Goal: Task Accomplishment & Management: Manage account settings

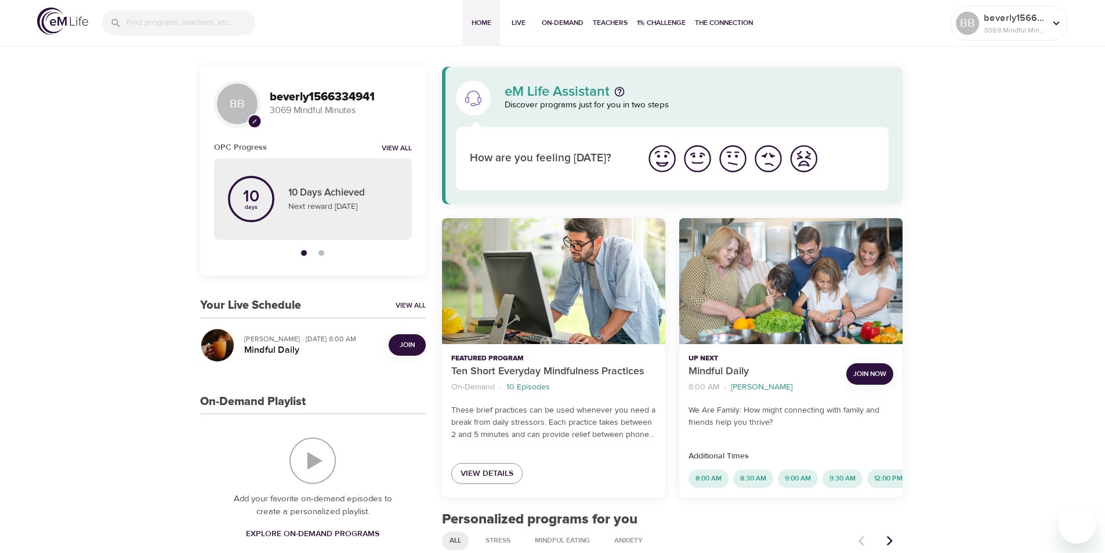
click at [406, 342] on span "Join" at bounding box center [407, 345] width 15 height 12
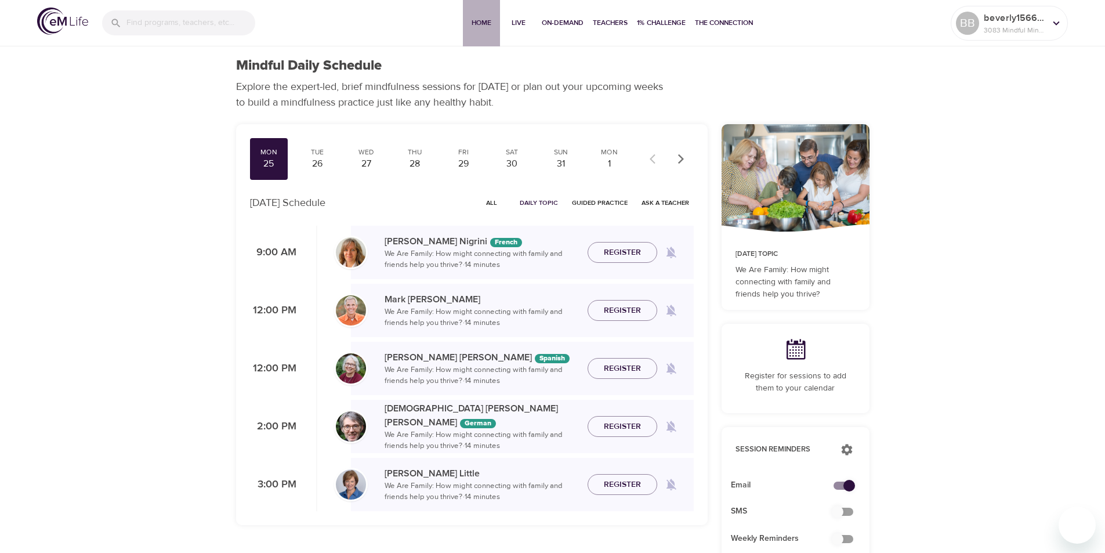
click at [477, 17] on span "Home" at bounding box center [482, 23] width 28 height 12
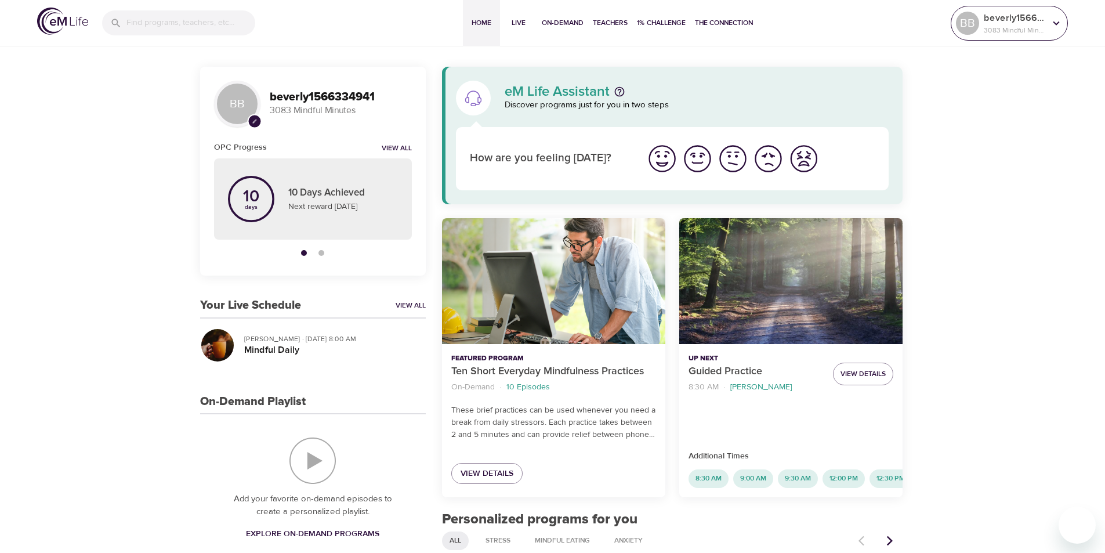
click at [1058, 21] on icon at bounding box center [1056, 23] width 13 height 13
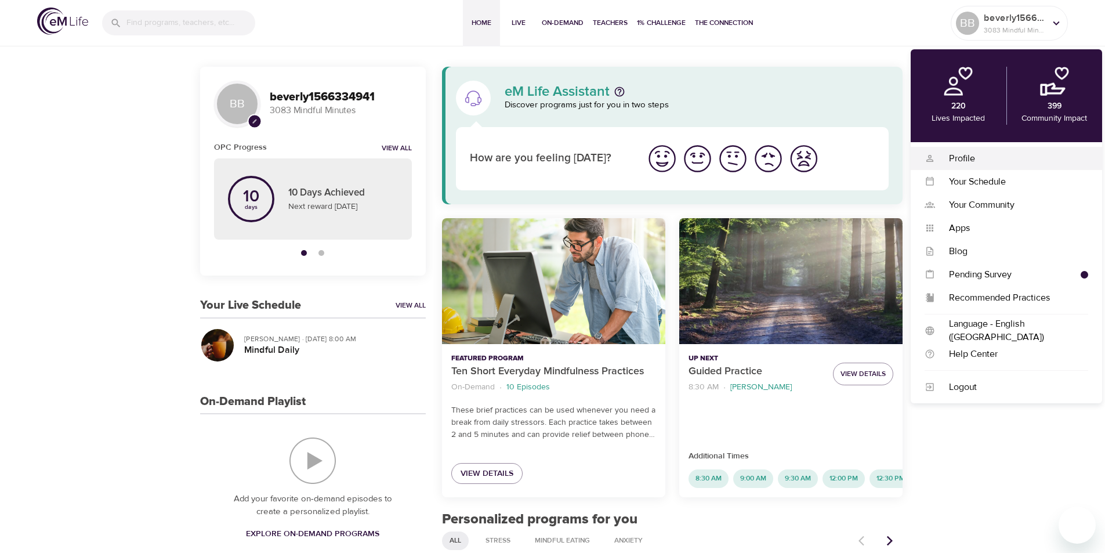
click at [959, 155] on div "Profile" at bounding box center [1011, 158] width 153 height 13
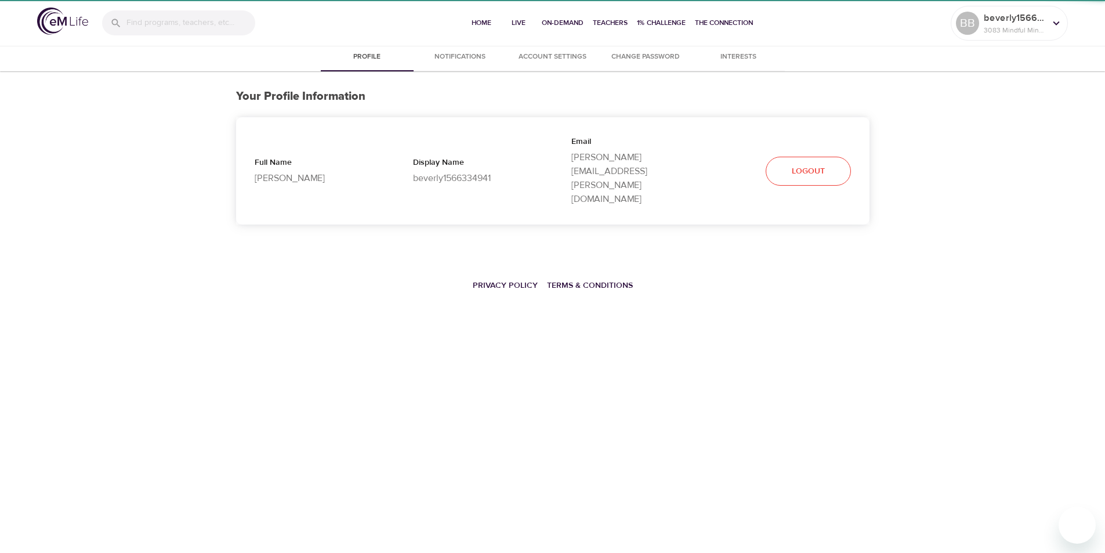
select select "10"
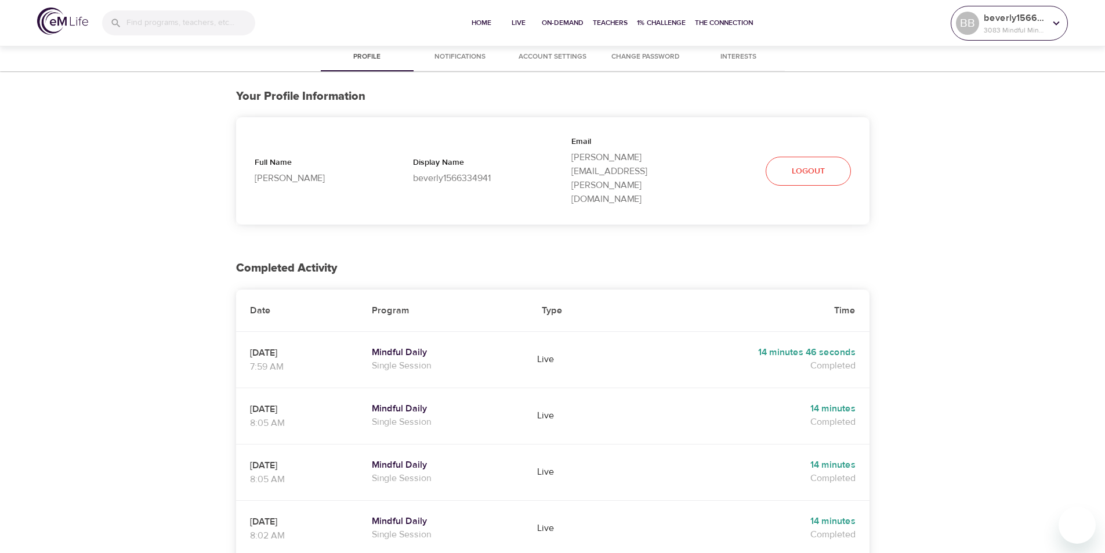
click at [1053, 25] on icon at bounding box center [1056, 23] width 13 height 13
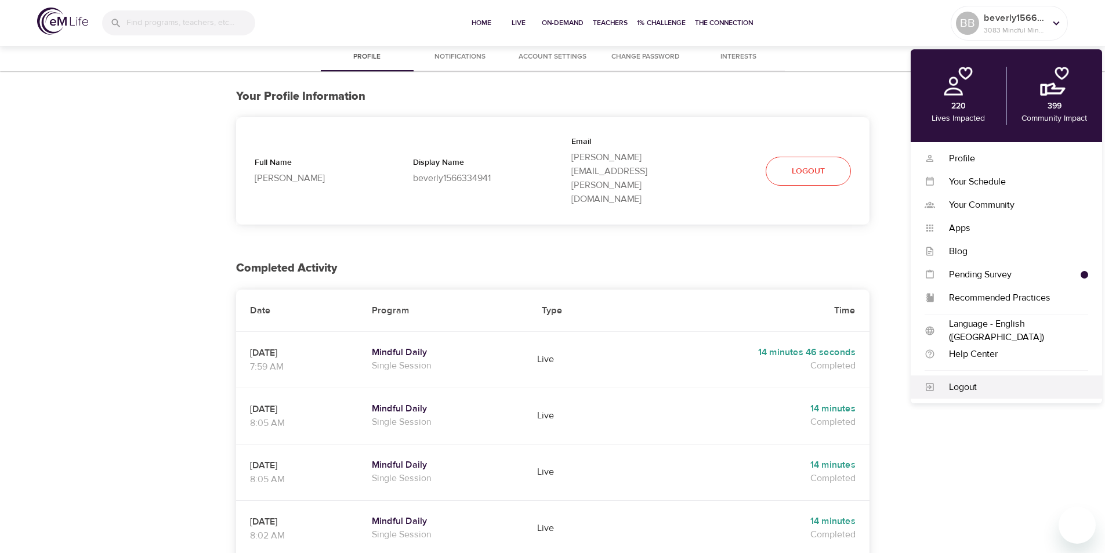
click at [978, 387] on div "Logout" at bounding box center [1011, 387] width 153 height 13
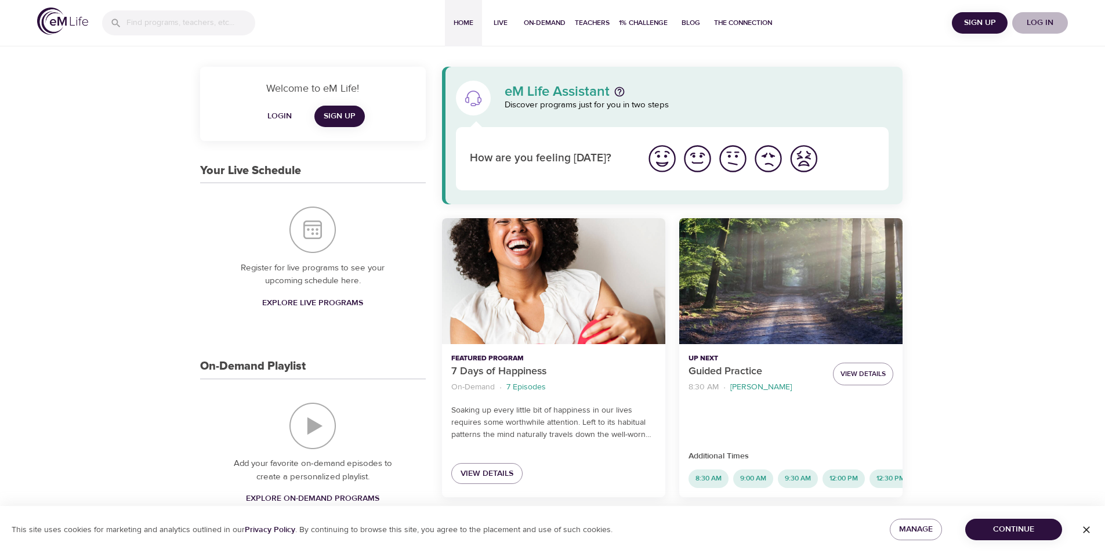
click at [1048, 21] on span "Log in" at bounding box center [1040, 23] width 46 height 15
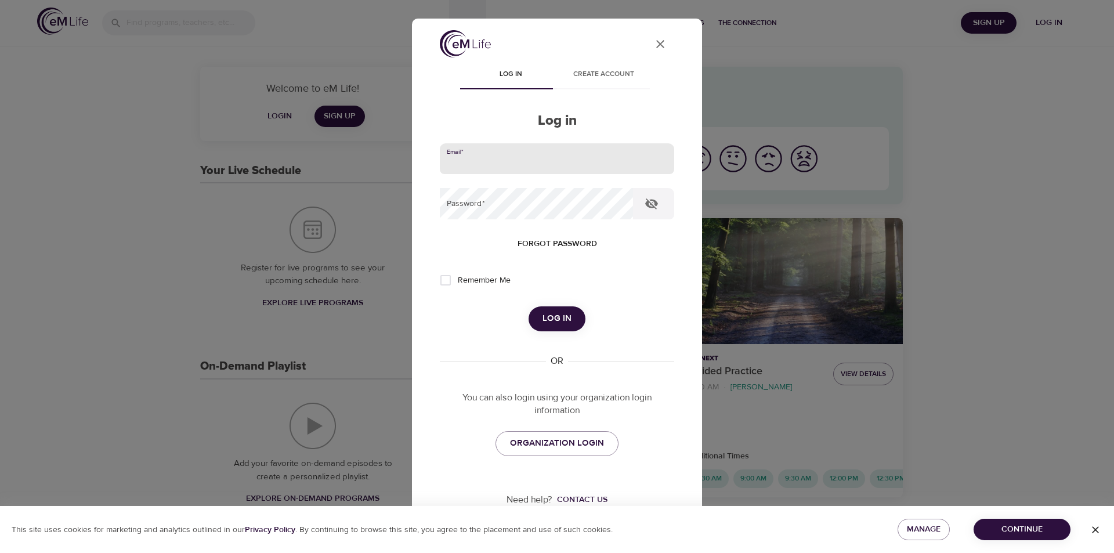
click at [476, 161] on input "email" at bounding box center [557, 158] width 234 height 31
type input "[PERSON_NAME][EMAIL_ADDRESS][PERSON_NAME][DOMAIN_NAME]"
click at [528, 306] on button "Log in" at bounding box center [556, 318] width 57 height 24
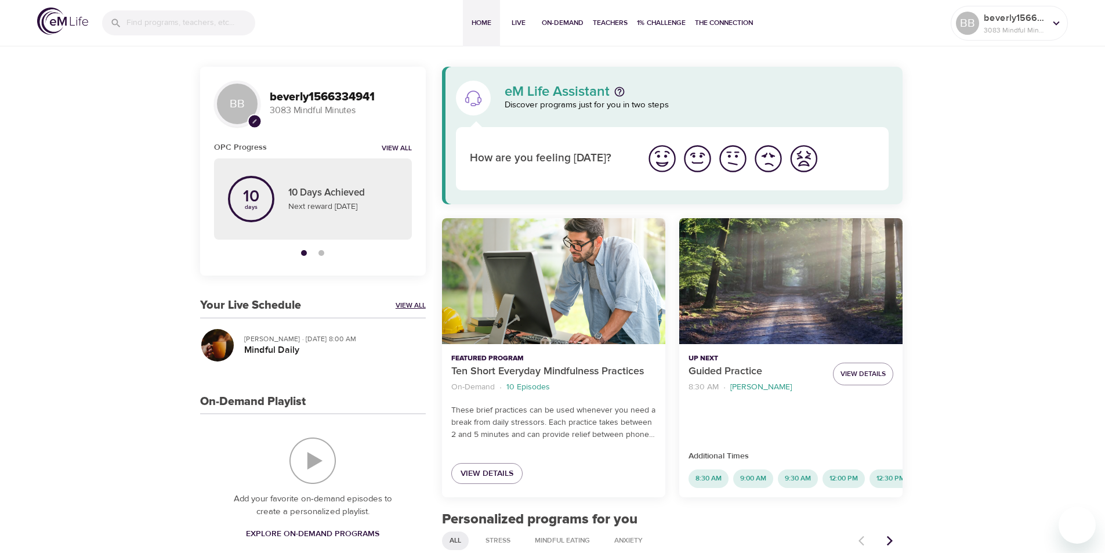
click at [410, 303] on link "View All" at bounding box center [411, 305] width 30 height 10
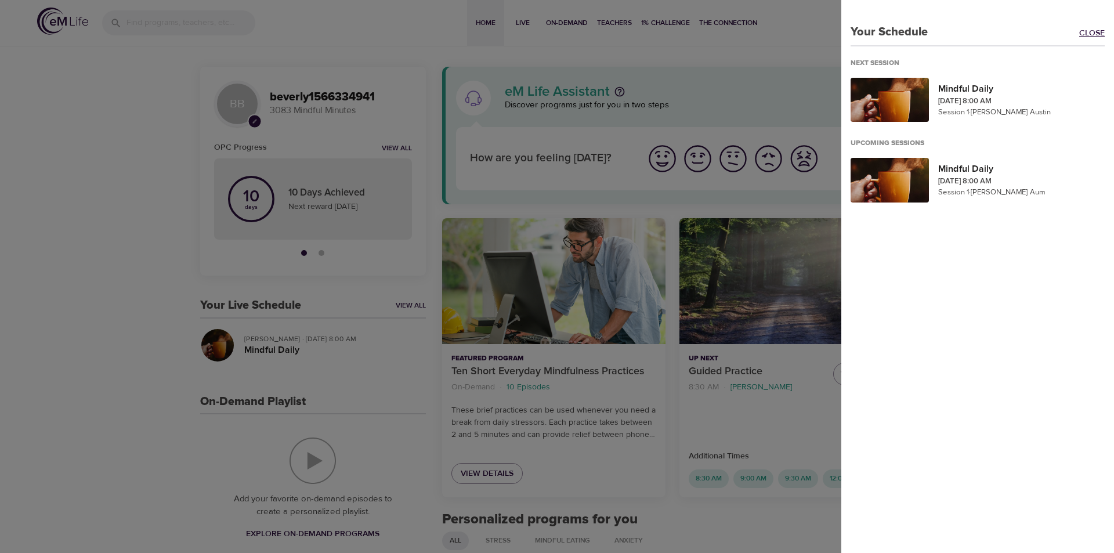
click at [1079, 34] on link "Close" at bounding box center [1096, 33] width 35 height 13
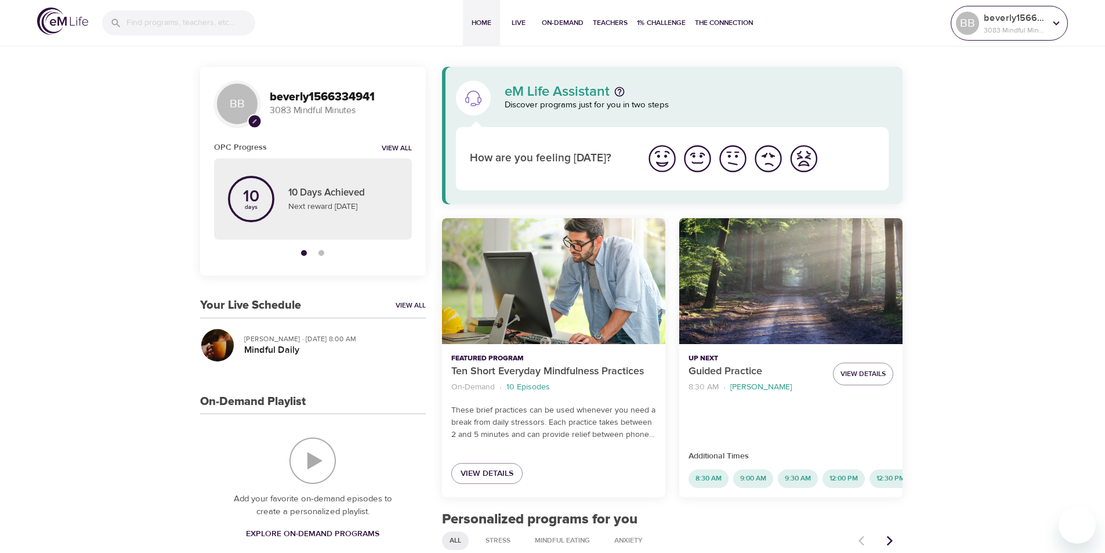
click at [1055, 21] on icon at bounding box center [1056, 23] width 13 height 13
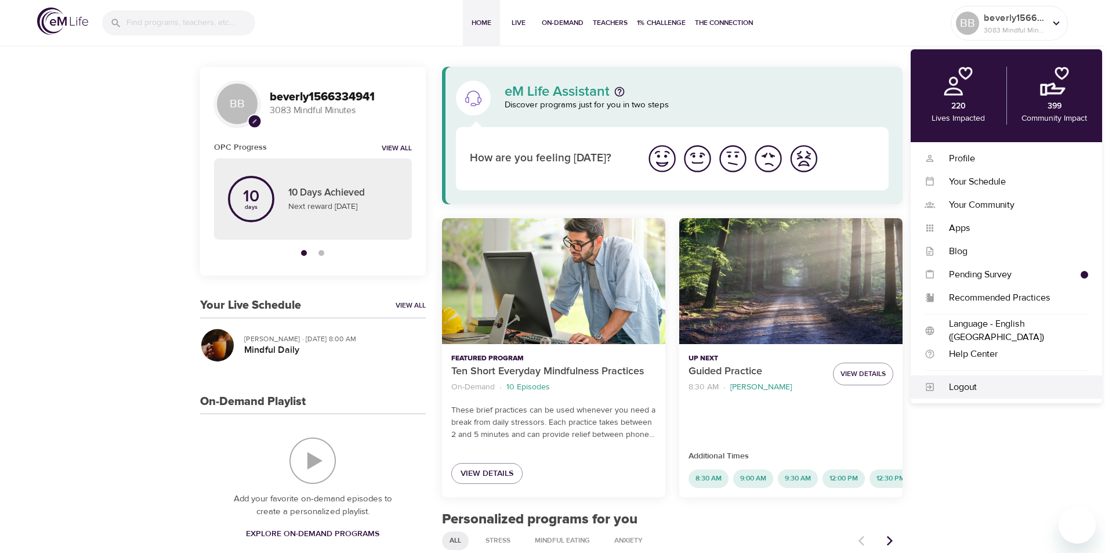
click at [962, 381] on div "Logout" at bounding box center [1011, 387] width 153 height 13
